Goal: Task Accomplishment & Management: Complete application form

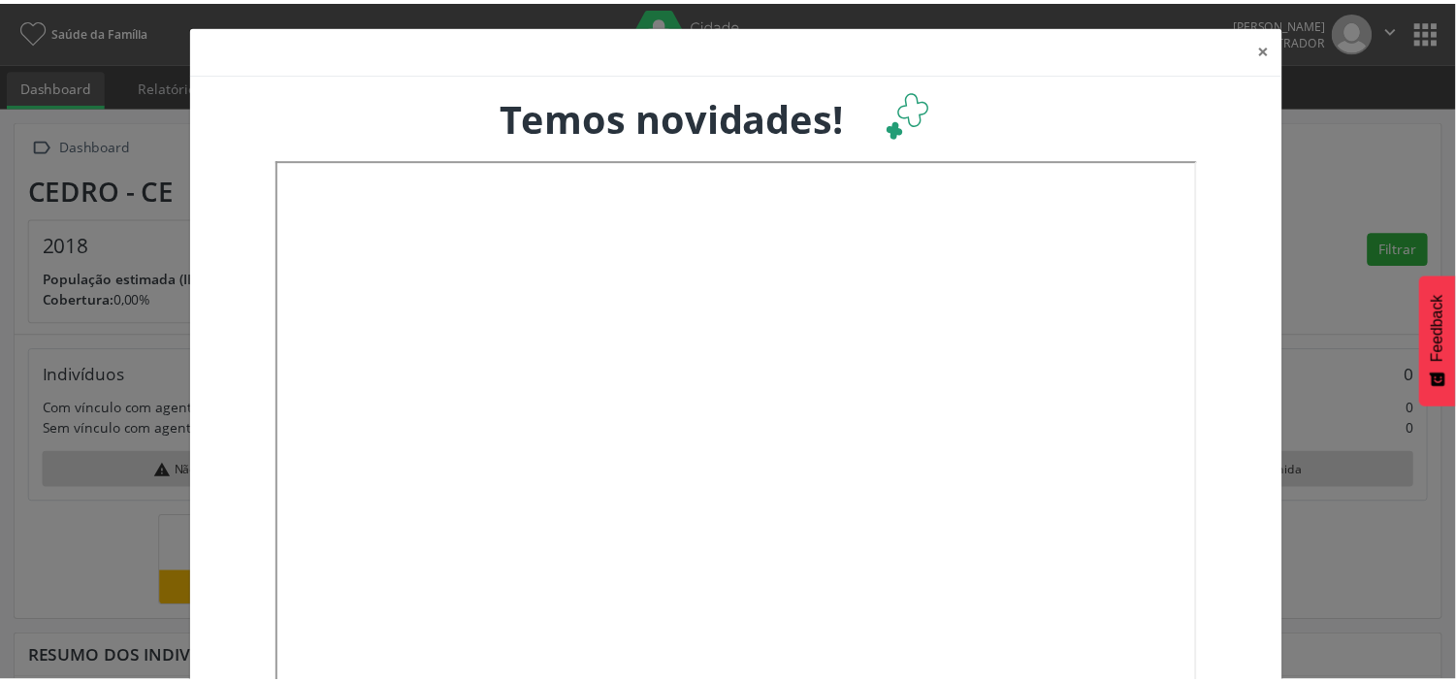
scroll to position [322, 481]
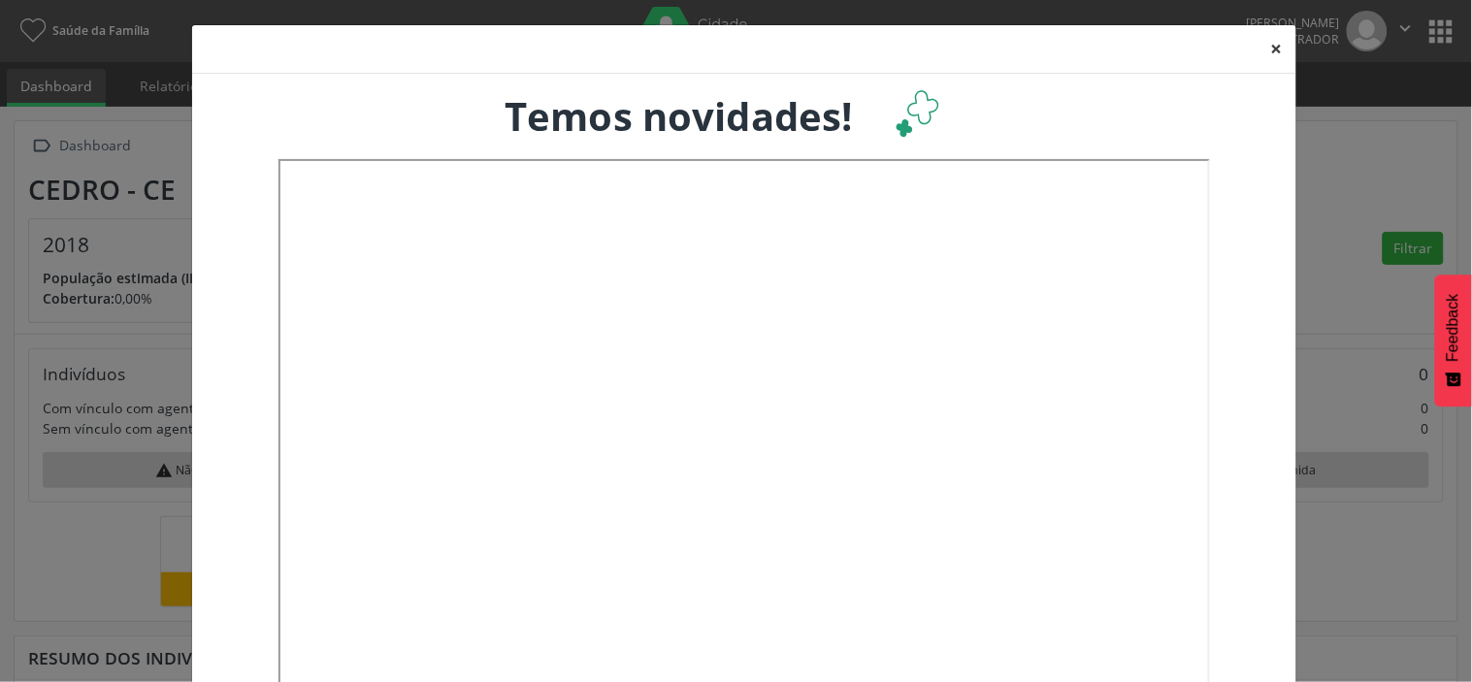
click at [1268, 50] on button "×" at bounding box center [1277, 49] width 39 height 48
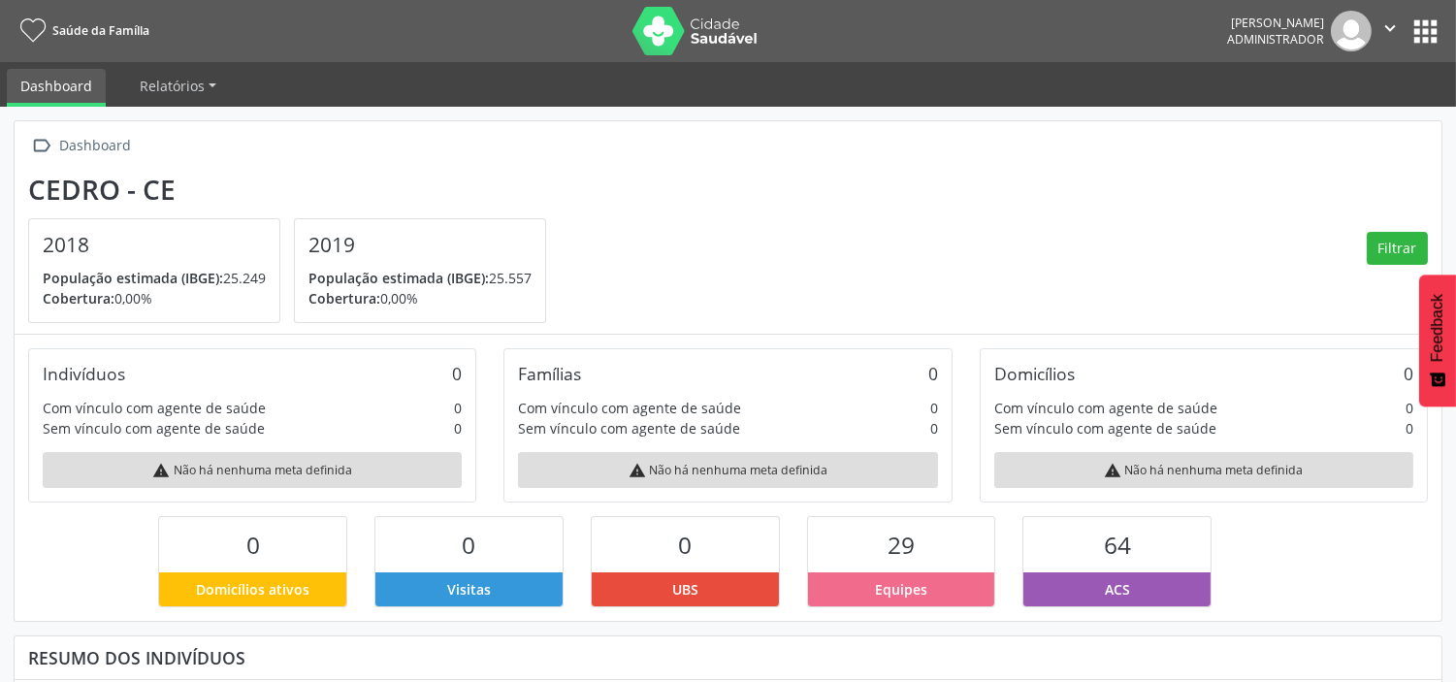
scroll to position [970005, 969854]
click at [1427, 22] on button "apps" at bounding box center [1426, 32] width 34 height 34
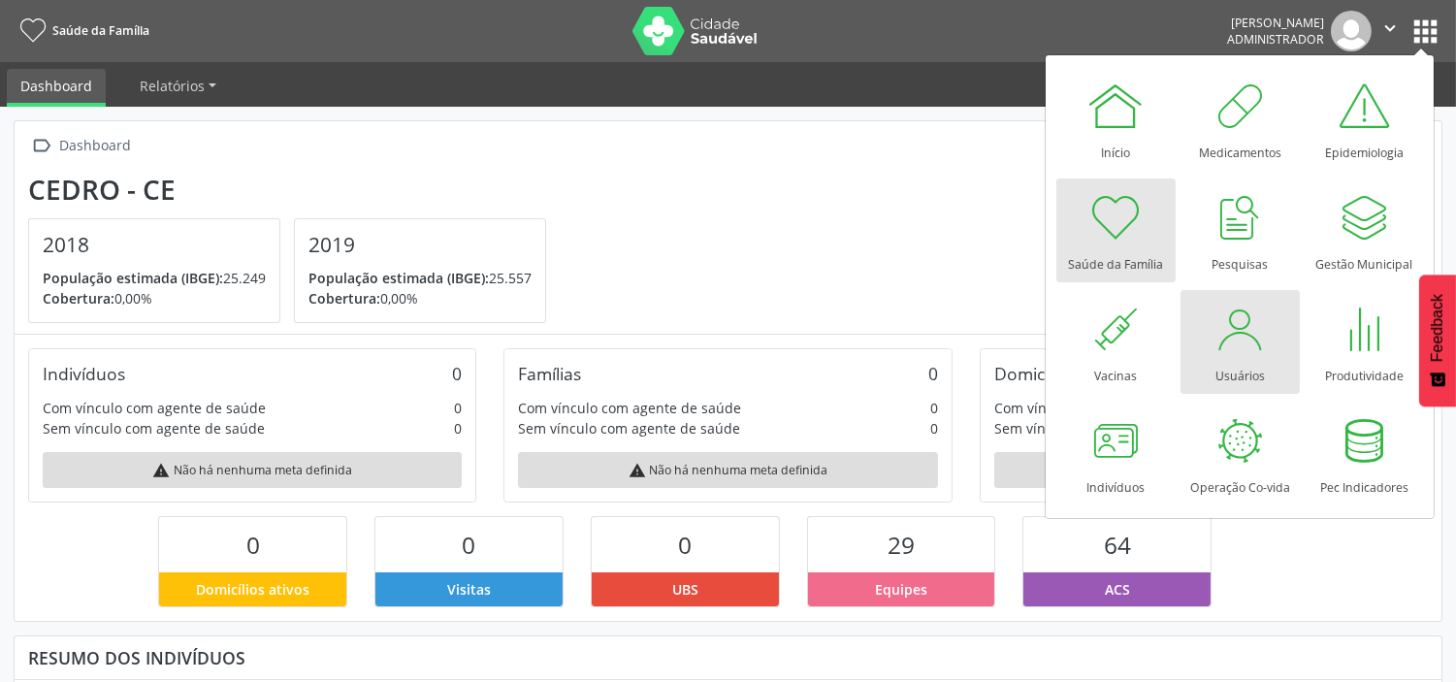
click at [1220, 324] on div at bounding box center [1240, 329] width 58 height 58
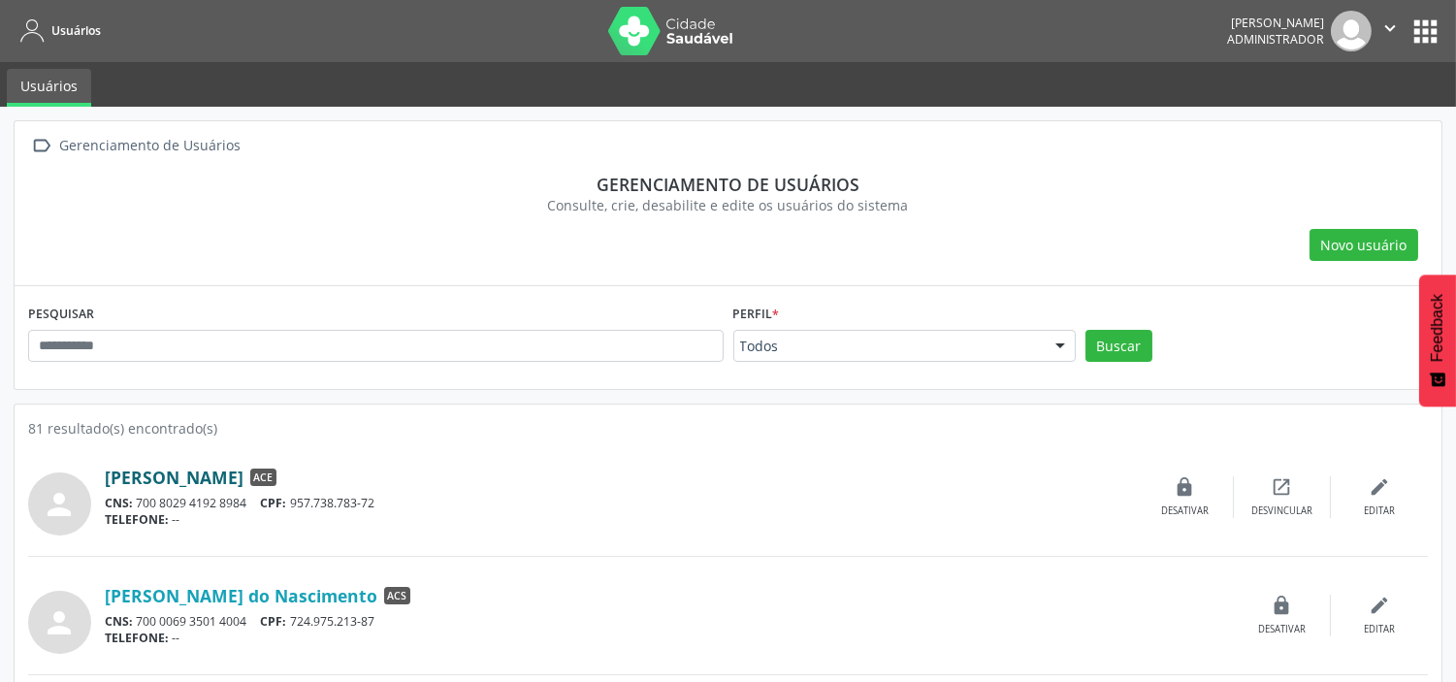
click at [244, 480] on link "[PERSON_NAME]" at bounding box center [174, 477] width 139 height 21
click at [1398, 492] on div "edit Editar" at bounding box center [1379, 497] width 97 height 42
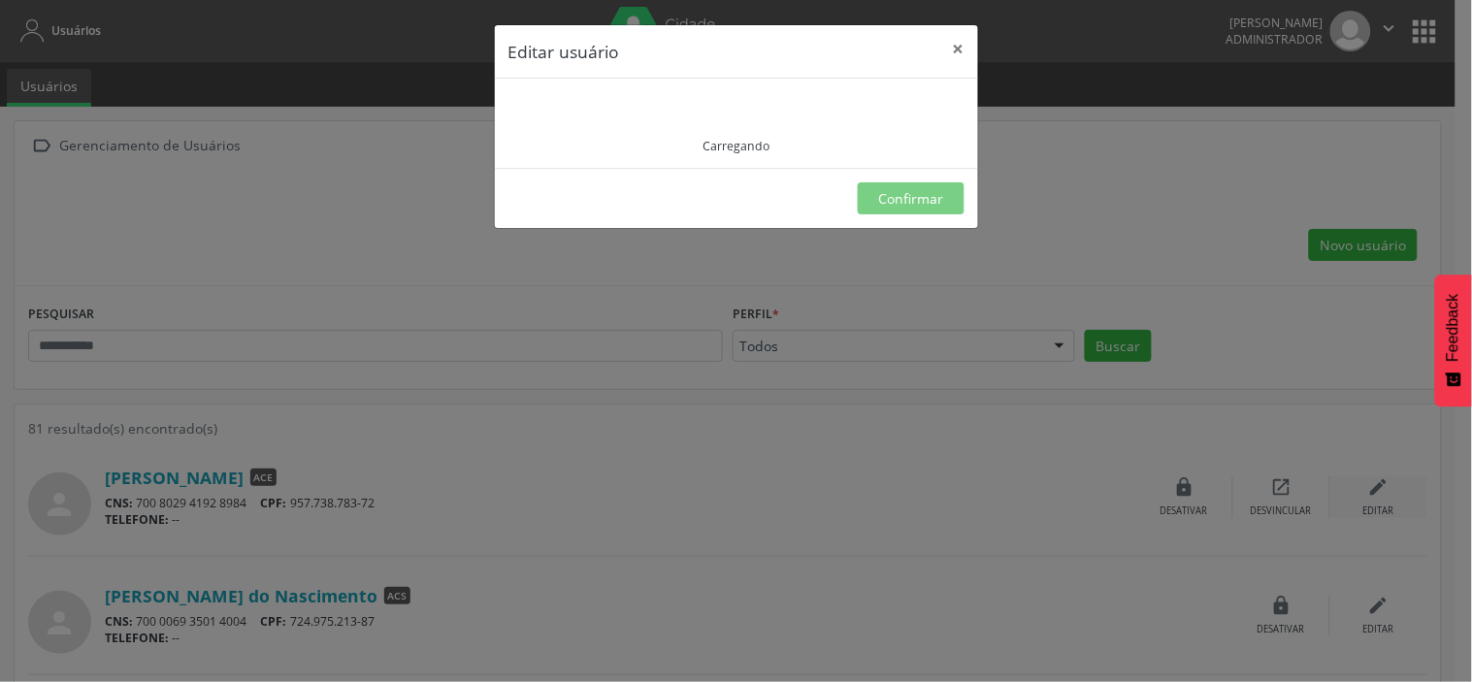
type input "**********"
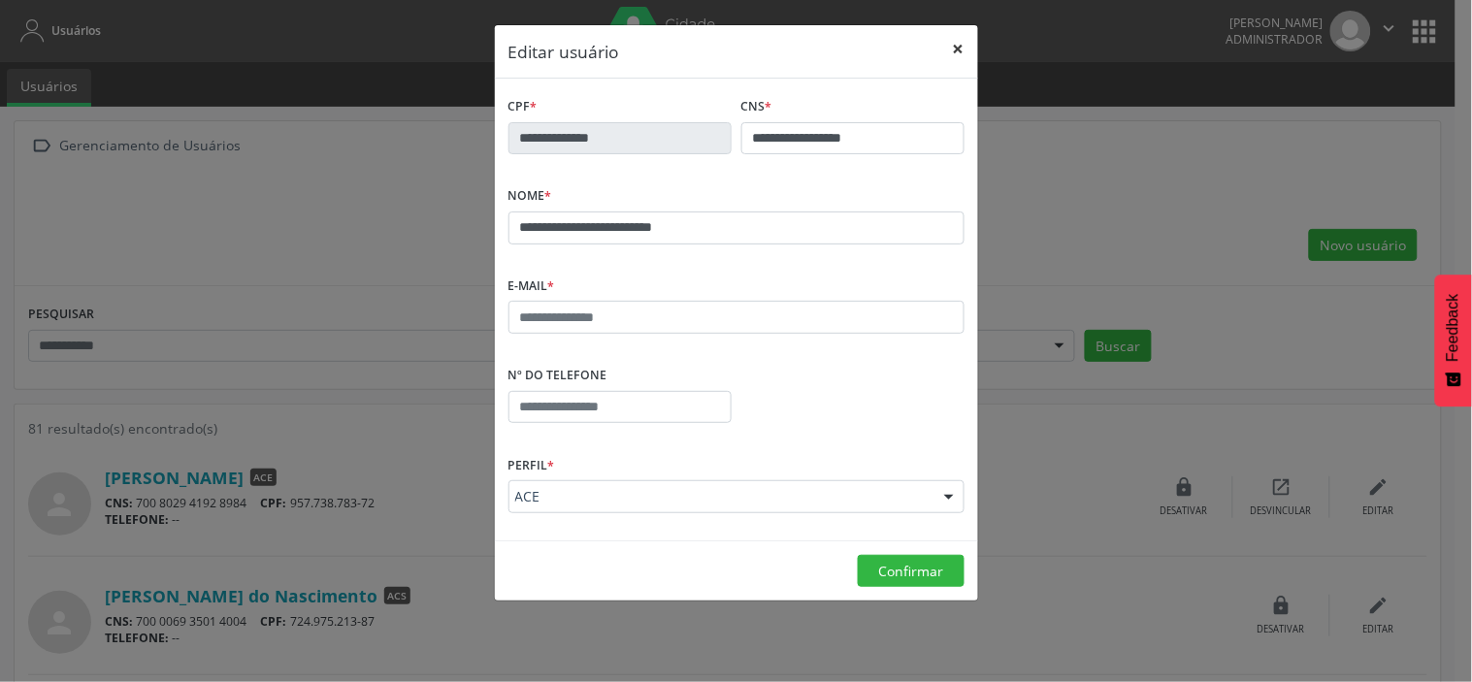
click at [958, 46] on button "×" at bounding box center [958, 49] width 39 height 48
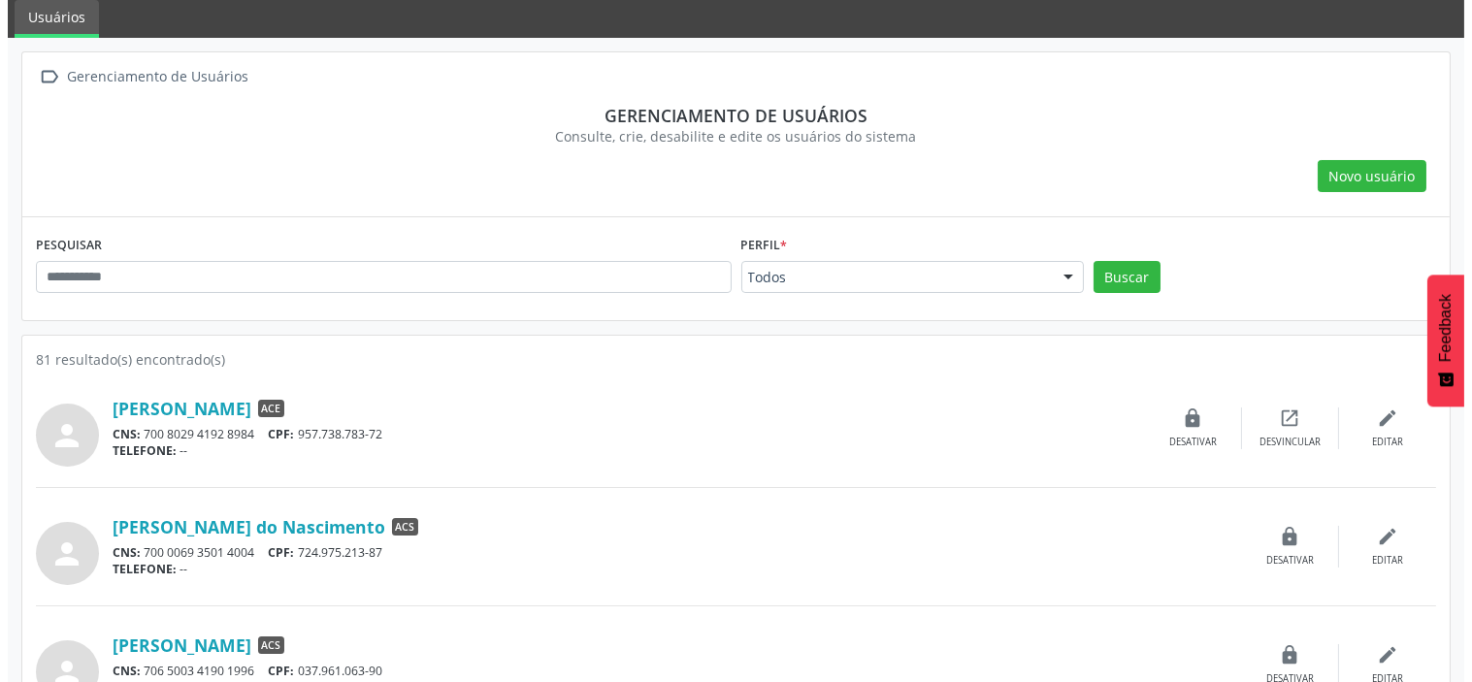
scroll to position [49, 0]
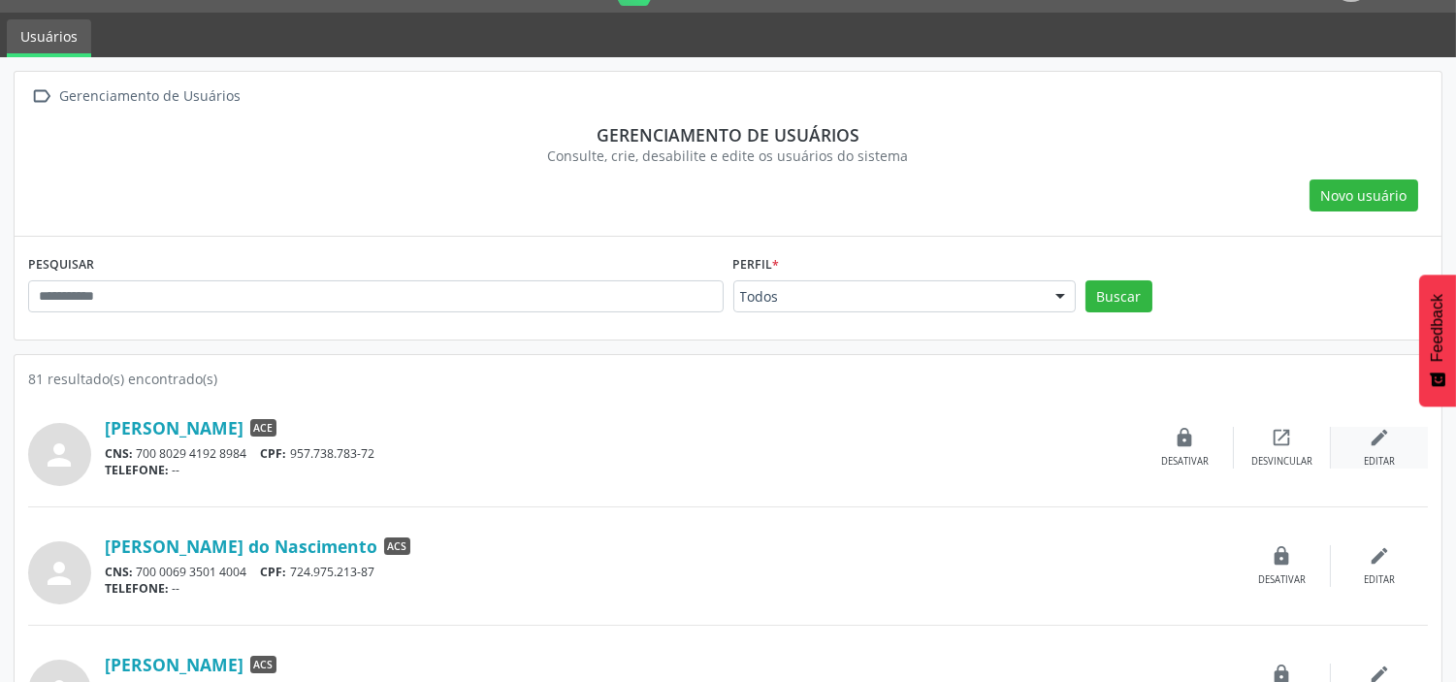
click at [1384, 431] on icon "edit" at bounding box center [1379, 437] width 21 height 21
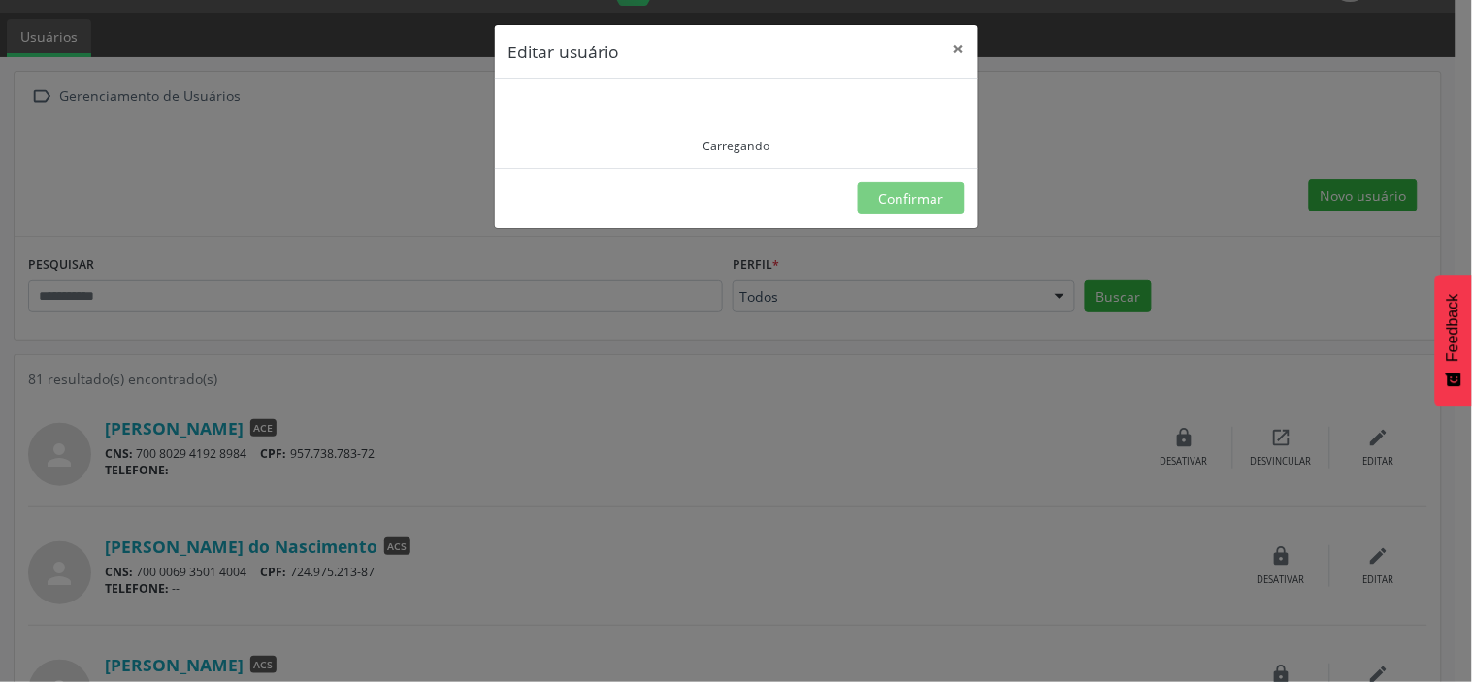
type input "**********"
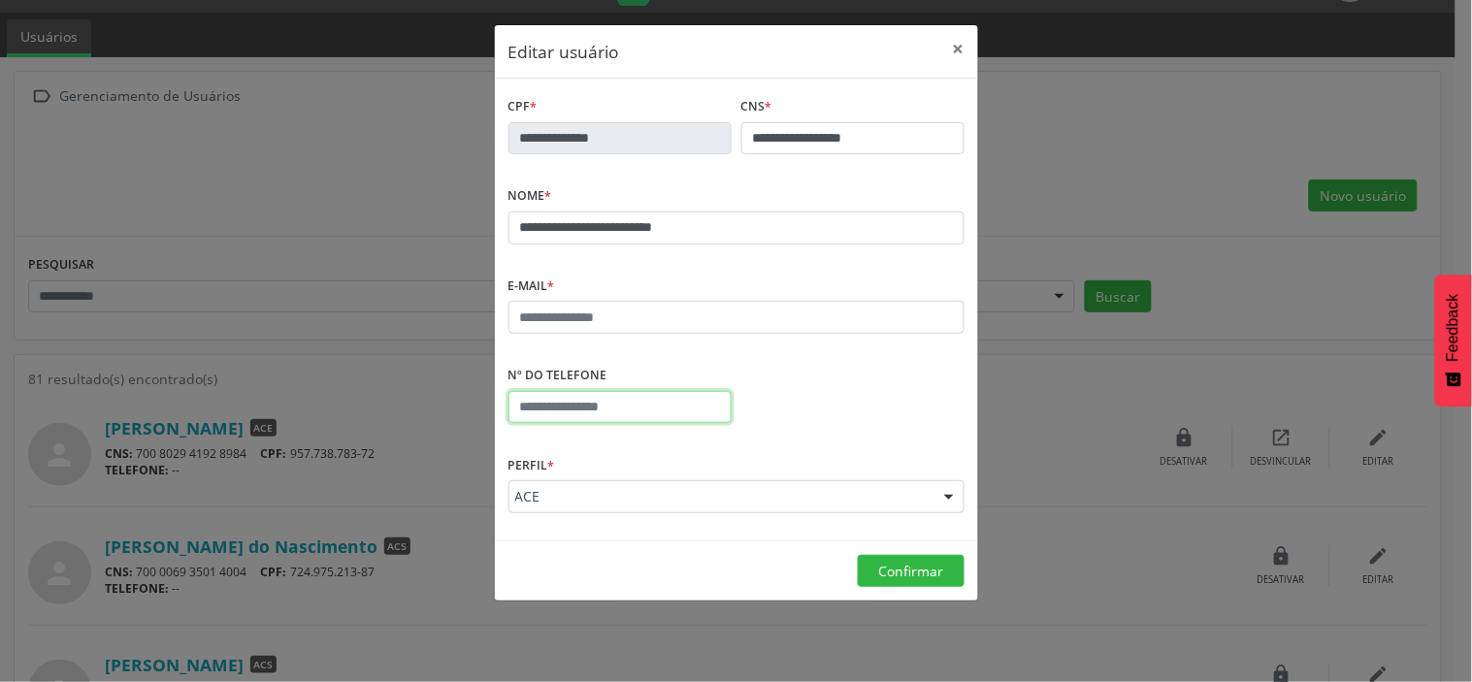
click at [623, 395] on input "text" at bounding box center [619, 407] width 223 height 33
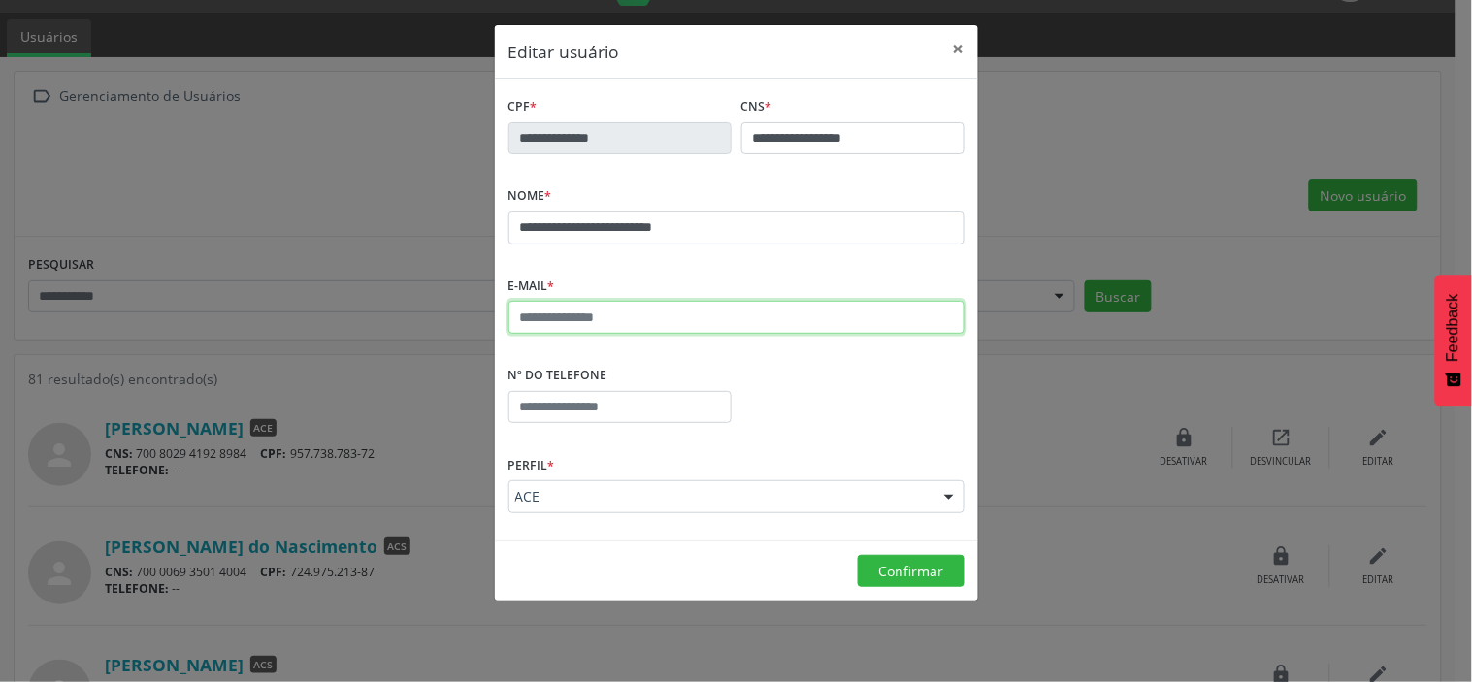
click at [625, 321] on input "text" at bounding box center [736, 317] width 456 height 33
type input "**********"
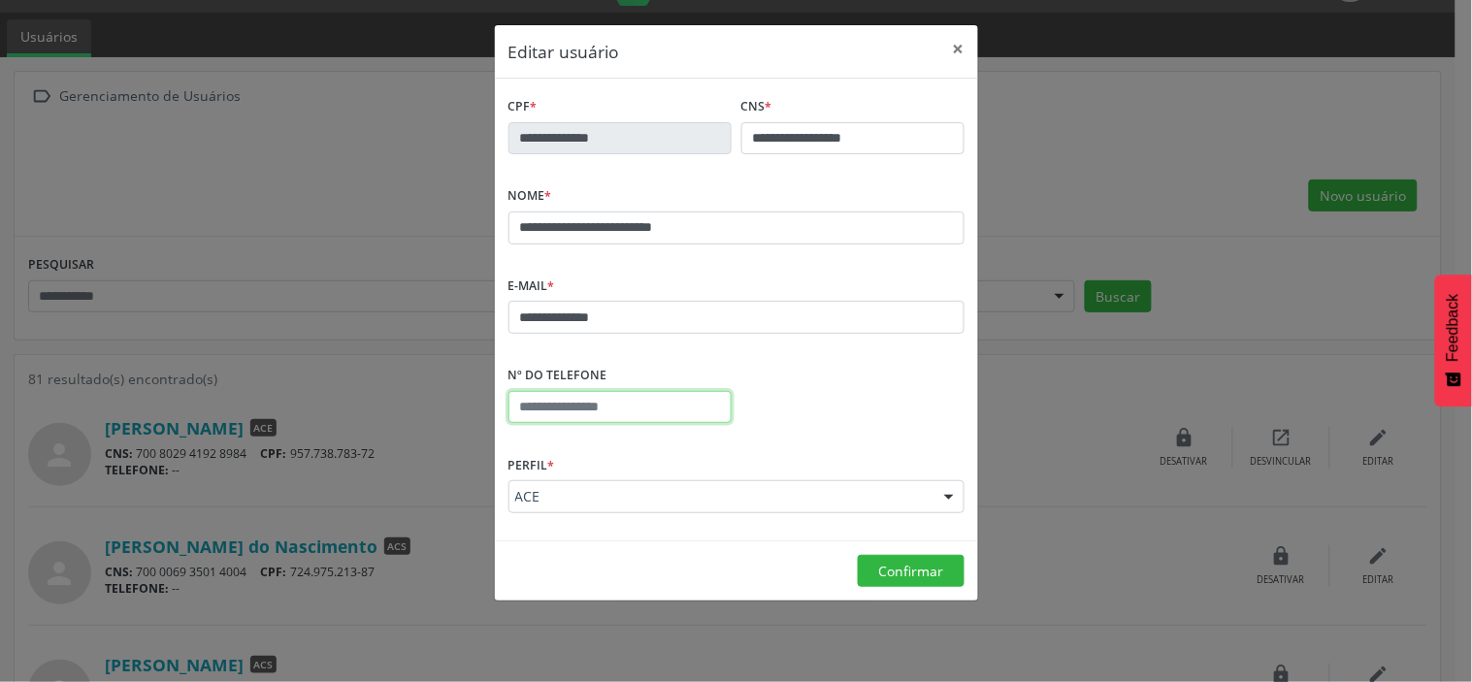
click at [627, 409] on input "text" at bounding box center [619, 407] width 223 height 33
type input "**********"
click at [920, 575] on span "Confirmar" at bounding box center [910, 571] width 65 height 18
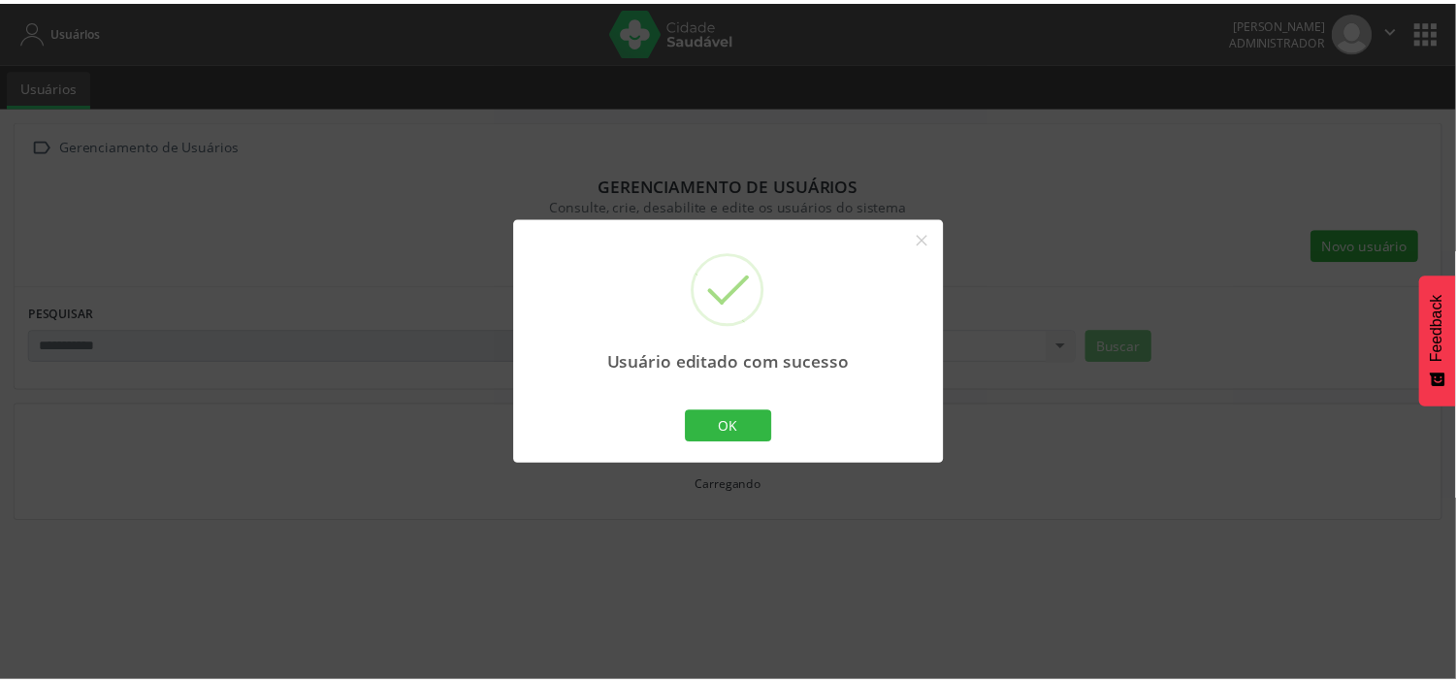
scroll to position [0, 0]
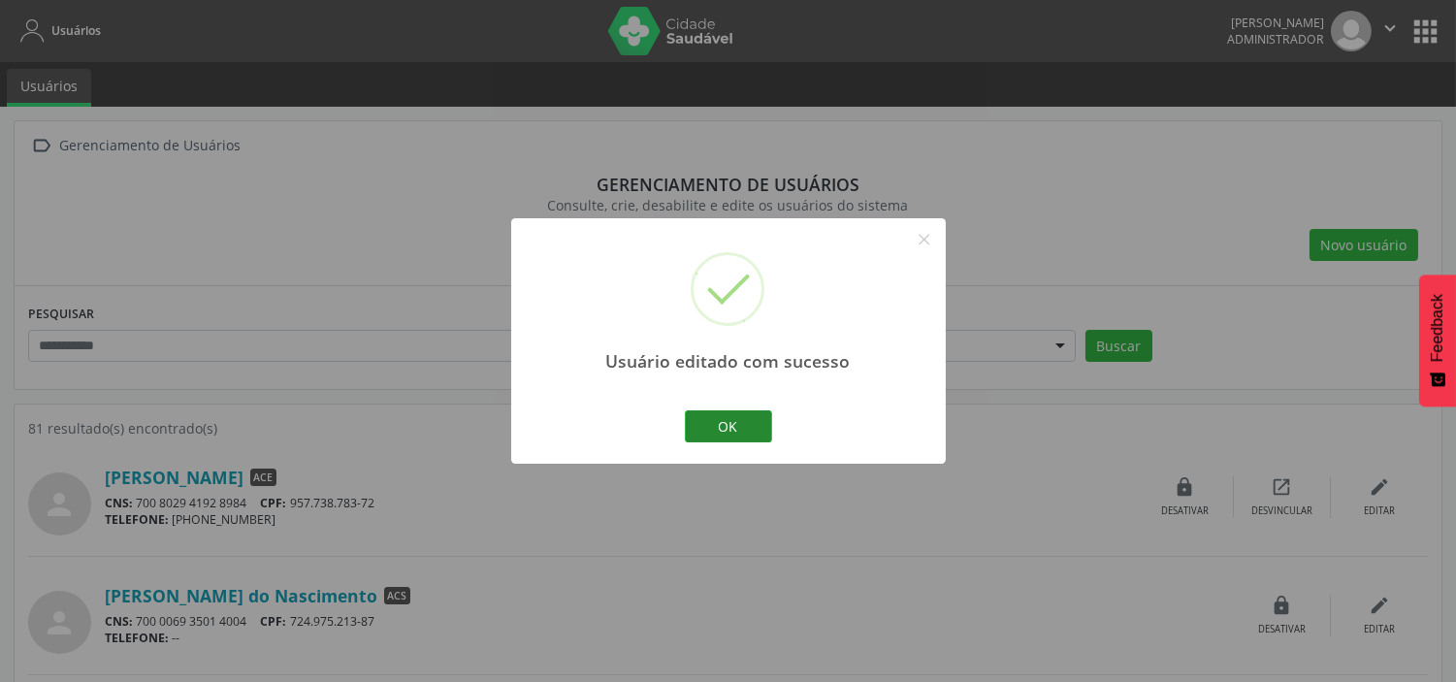
click at [767, 421] on button "OK" at bounding box center [728, 426] width 87 height 33
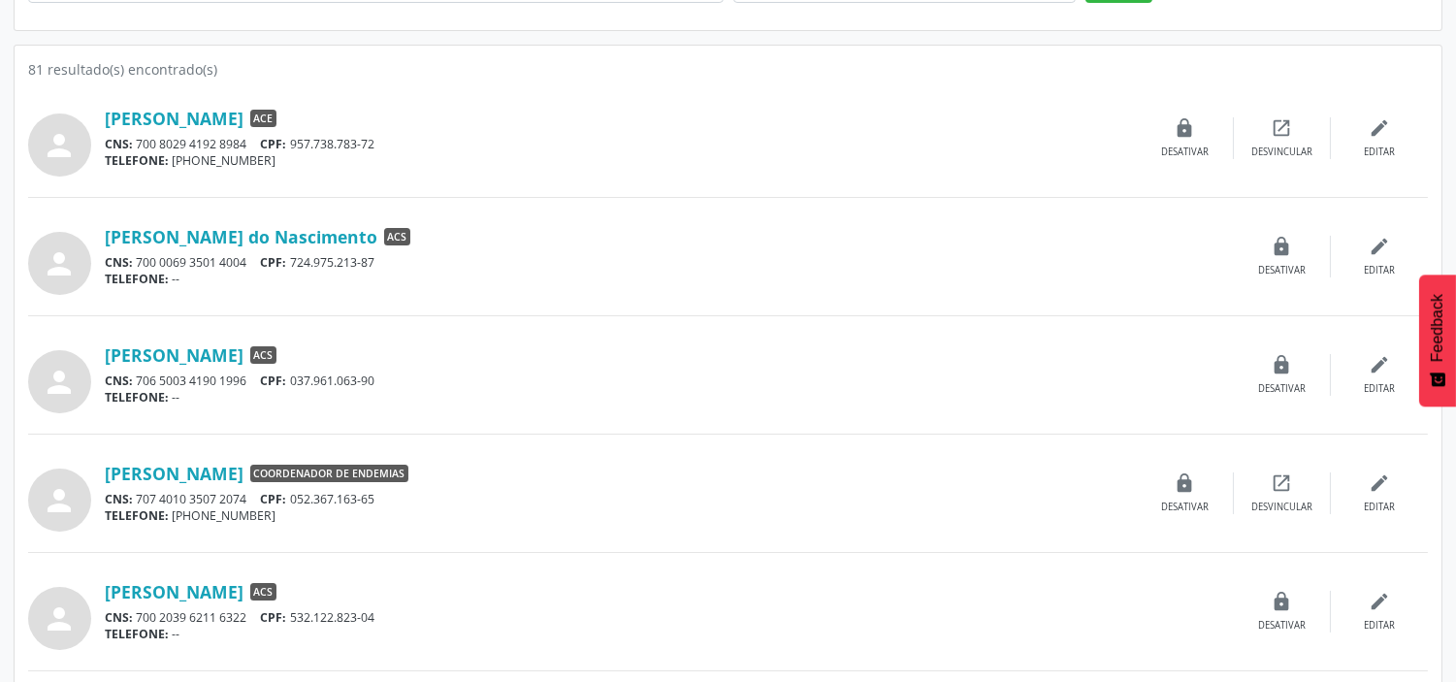
scroll to position [282, 0]
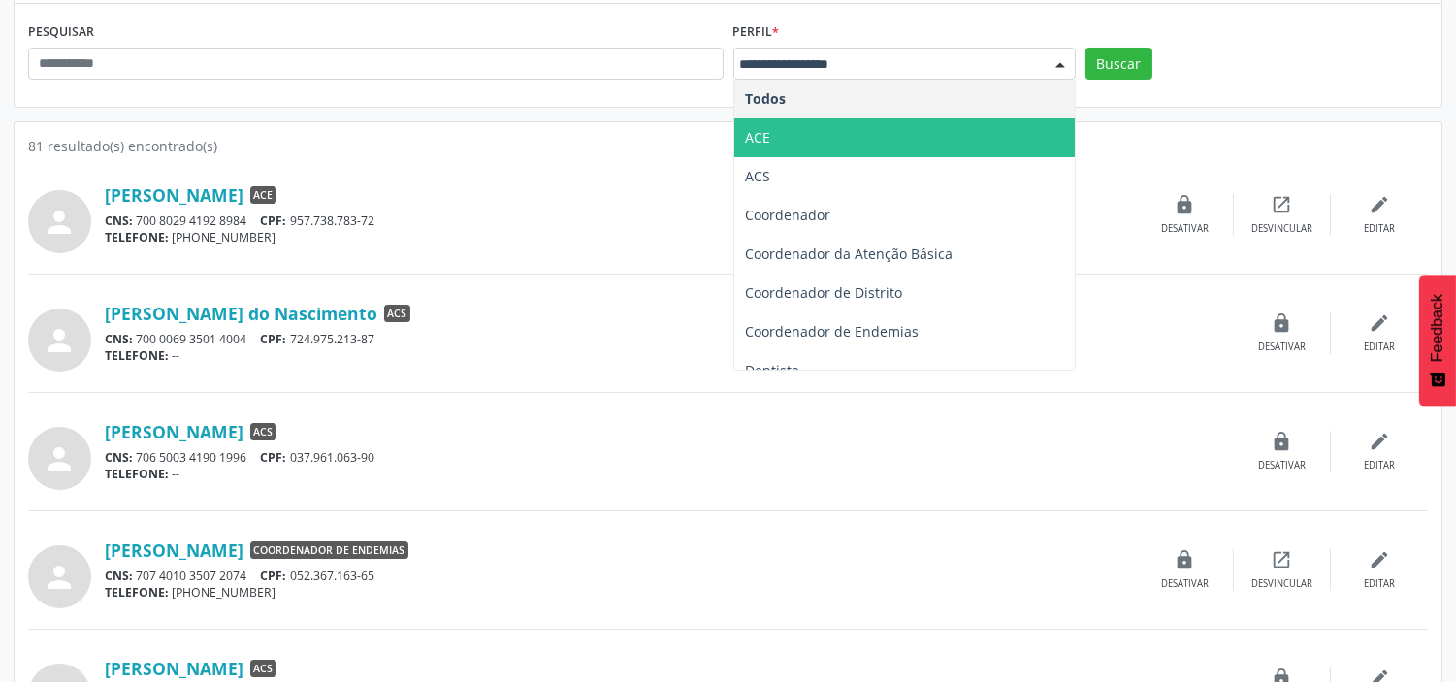
click at [923, 121] on span "ACE" at bounding box center [905, 137] width 341 height 39
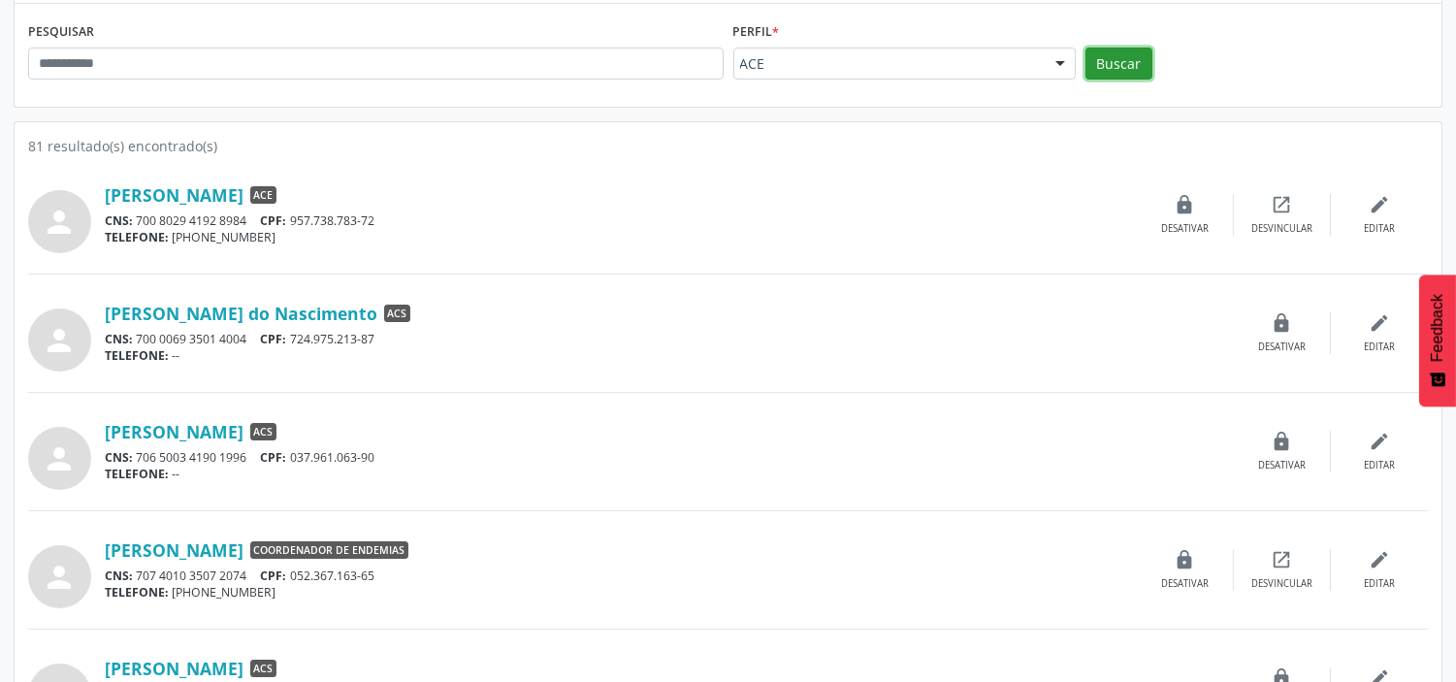
click at [1104, 71] on button "Buscar" at bounding box center [1119, 64] width 67 height 33
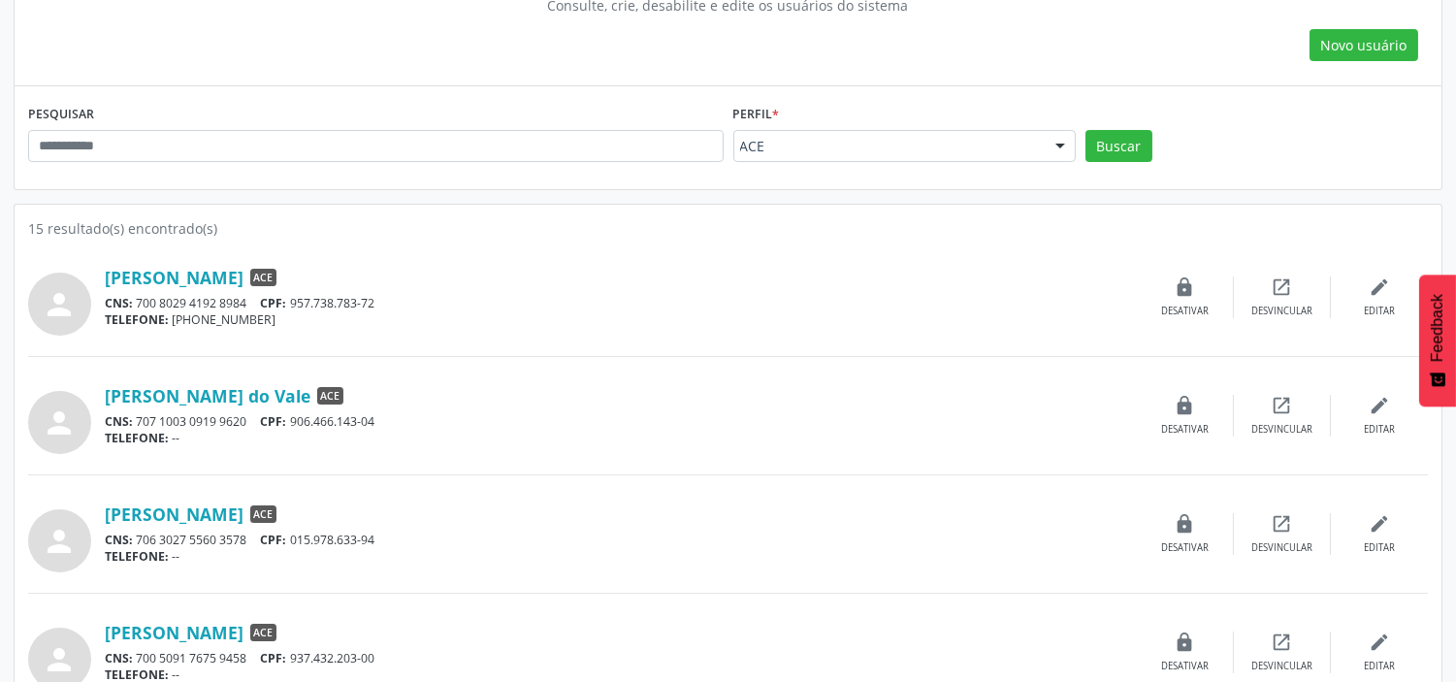
scroll to position [226, 0]
